Goal: Task Accomplishment & Management: Manage account settings

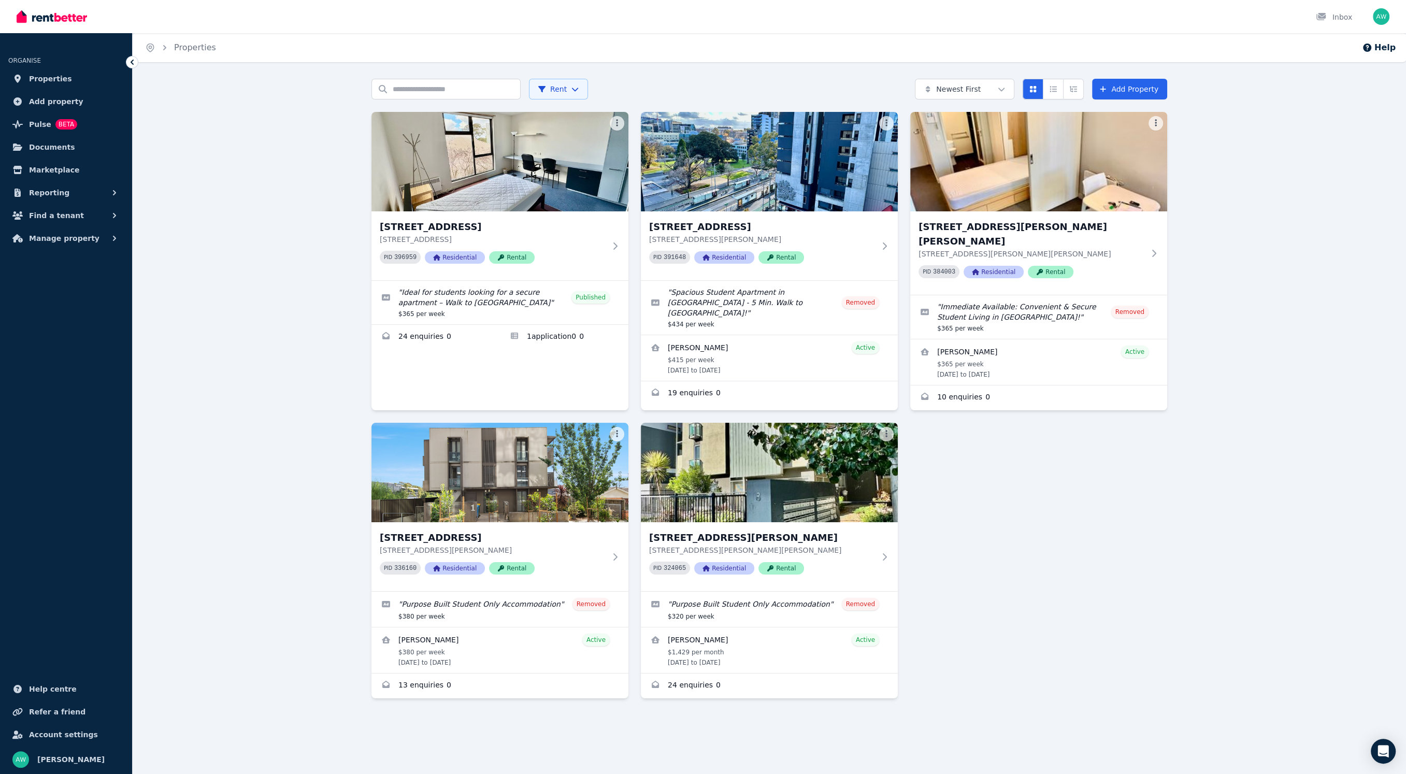
drag, startPoint x: 320, startPoint y: 377, endPoint x: 342, endPoint y: 369, distance: 24.1
click at [320, 377] on div "Search properties Rent Newest First Add Property [STREET_ADDRESS] [STREET_ADDRE…" at bounding box center [769, 412] width 1273 height 667
click at [1098, 249] on p "[STREET_ADDRESS][PERSON_NAME][PERSON_NAME]" at bounding box center [1031, 254] width 226 height 10
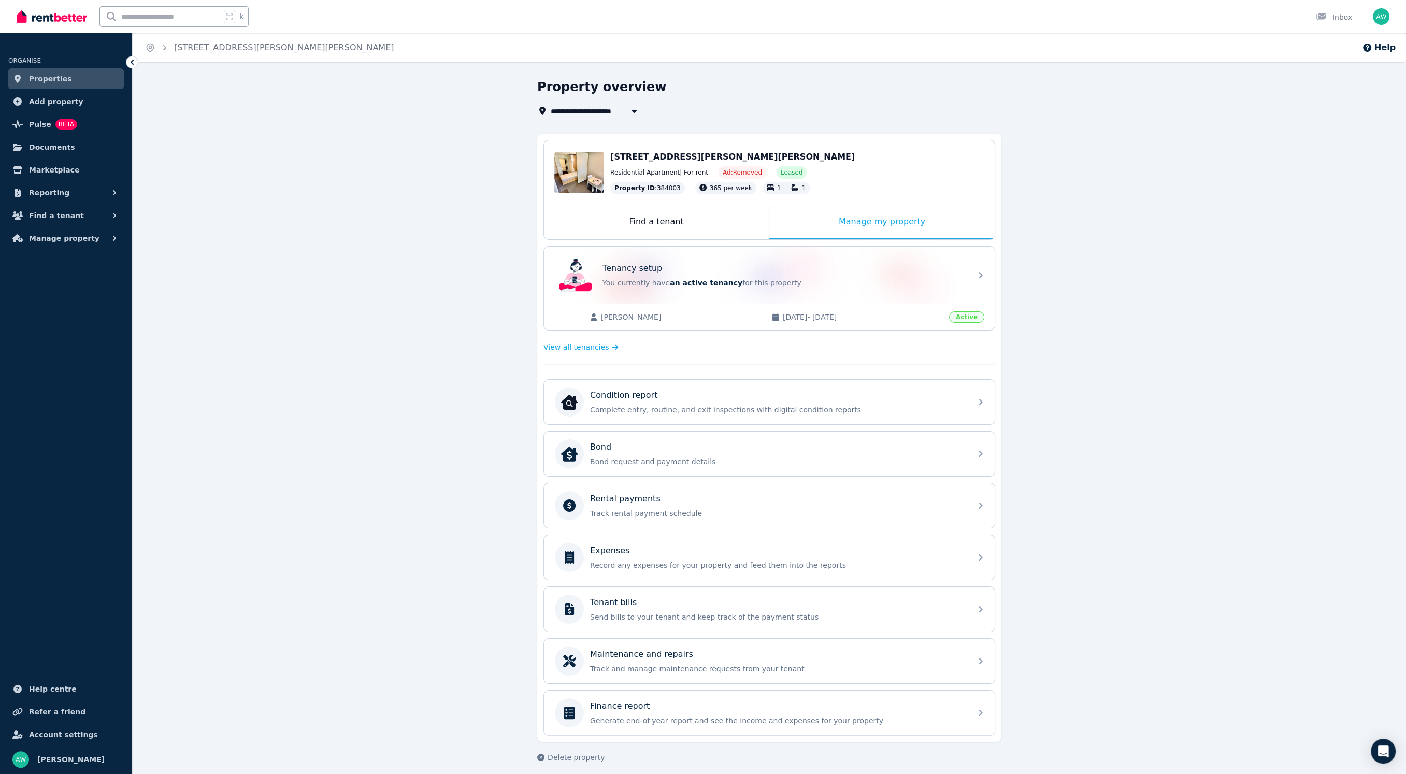
click at [817, 222] on div "Manage my property" at bounding box center [881, 222] width 225 height 34
click at [815, 211] on div "Manage my property" at bounding box center [881, 222] width 225 height 34
click at [718, 547] on div "Expenses" at bounding box center [777, 550] width 375 height 12
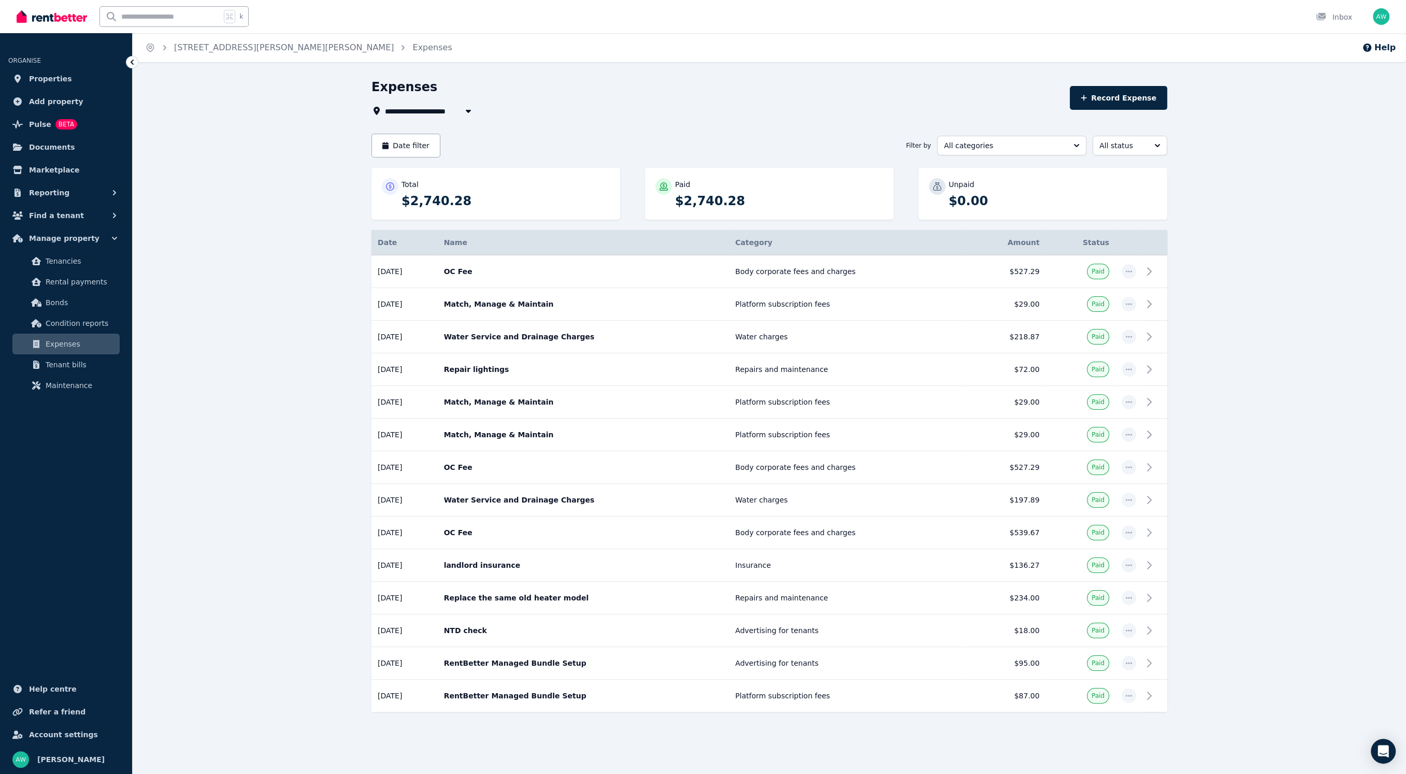
click at [257, 324] on div "**********" at bounding box center [769, 423] width 1273 height 689
